Goal: Information Seeking & Learning: Learn about a topic

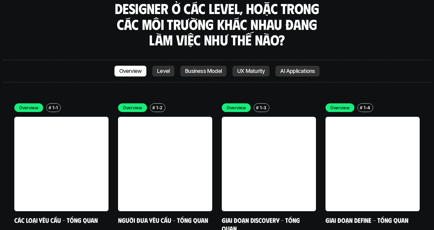
scroll to position [1662, 0]
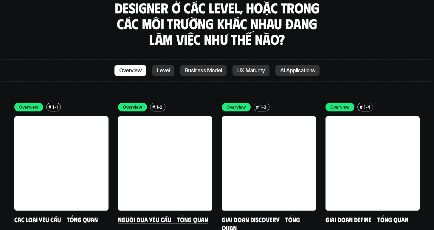
click at [152, 105] on h6 "#" at bounding box center [153, 107] width 3 height 4
click at [157, 104] on p "1-2" at bounding box center [159, 107] width 6 height 6
click at [153, 105] on h6 "#" at bounding box center [153, 107] width 3 height 4
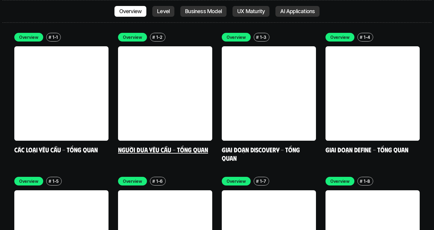
scroll to position [1738, 0]
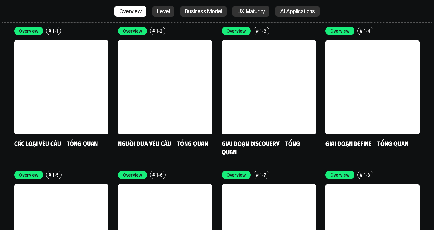
click at [191, 139] on link "Người đưa yêu cầu - Tổng quan" at bounding box center [163, 143] width 90 height 8
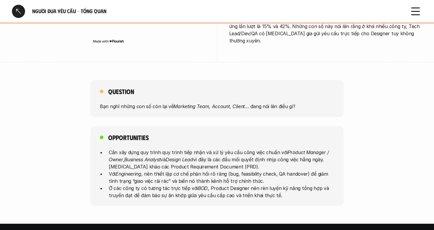
scroll to position [282, 0]
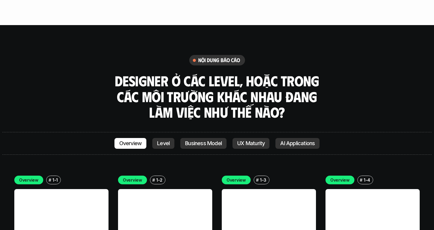
scroll to position [1592, 0]
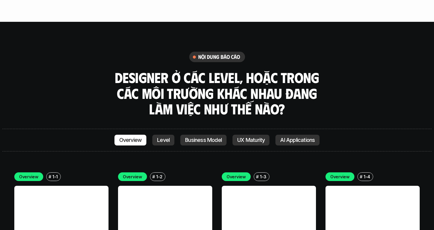
click at [192, 137] on p "Business Model" at bounding box center [203, 140] width 37 height 6
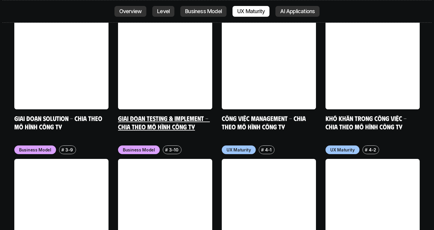
scroll to position [2629, 0]
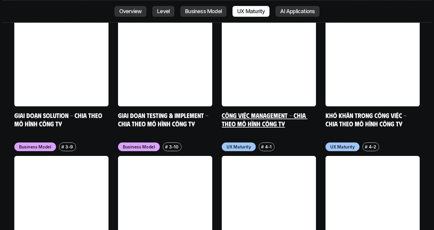
click at [259, 12] on link at bounding box center [269, 59] width 94 height 94
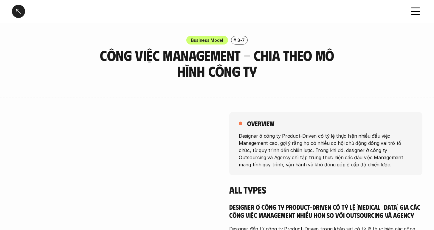
scroll to position [2, 0]
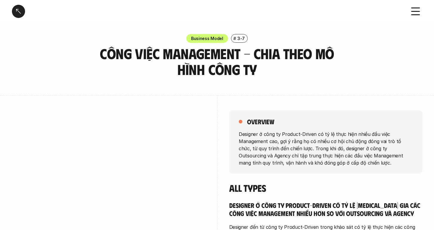
click at [15, 13] on div at bounding box center [18, 11] width 13 height 13
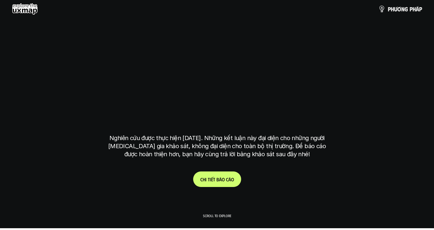
scroll to position [1696, 0]
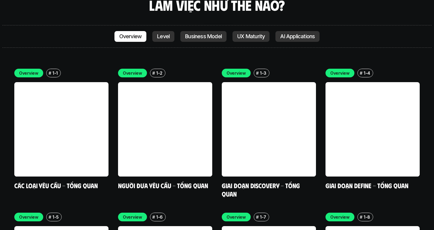
click at [257, 33] on p "UX Maturity" at bounding box center [250, 36] width 27 height 6
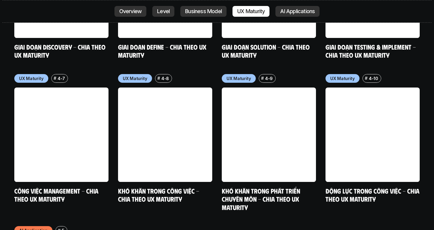
scroll to position [2990, 0]
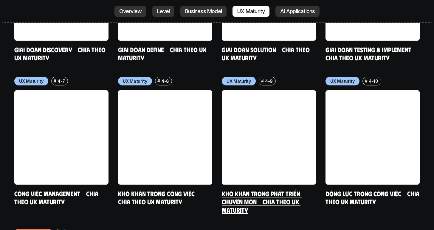
click at [271, 189] on link "Khó khăn trong phát triển chuyên môn - Chia theo UX Maturity" at bounding box center [262, 201] width 80 height 24
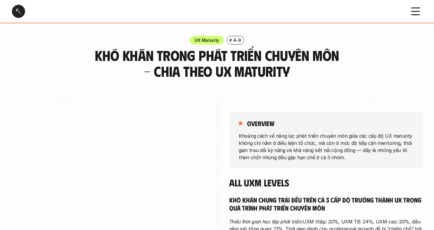
click at [16, 9] on div at bounding box center [18, 11] width 13 height 13
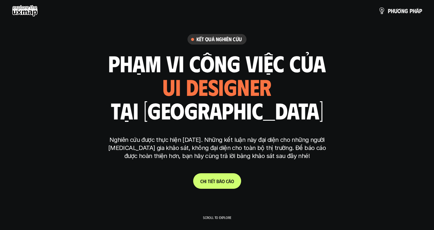
scroll to position [1696, 0]
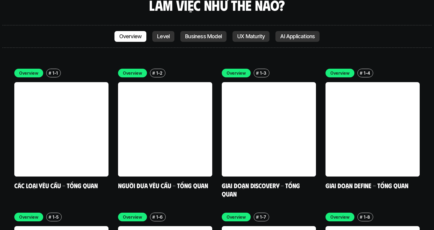
click at [248, 33] on p "UX Maturity" at bounding box center [250, 36] width 27 height 6
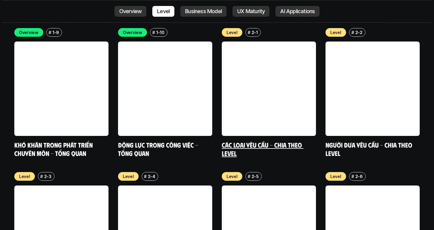
scroll to position [2029, 0]
